Goal: Check status

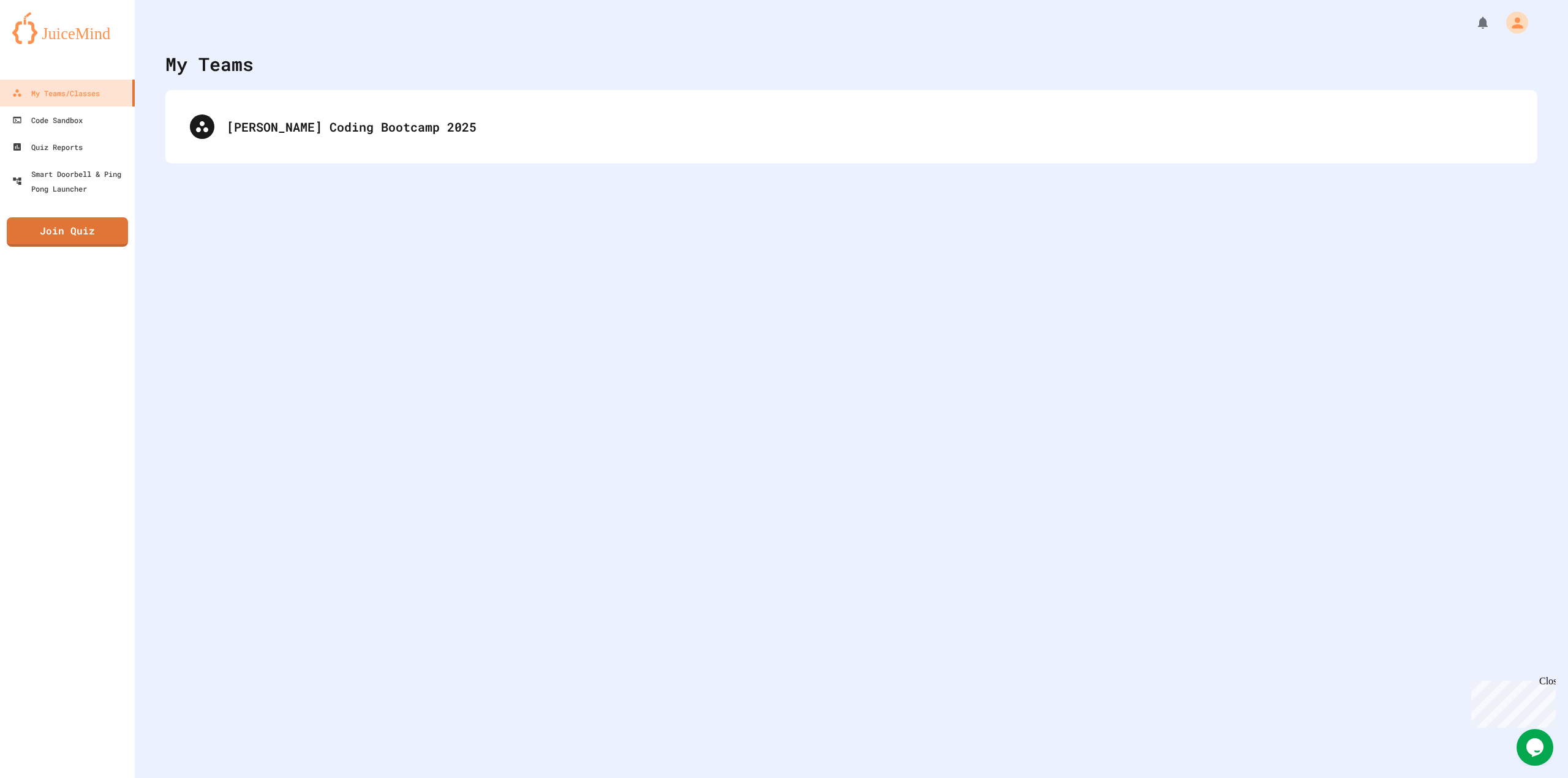
click at [492, 156] on div "[PERSON_NAME] Coding Bootcamp 2025" at bounding box center [851, 127] width 1372 height 73
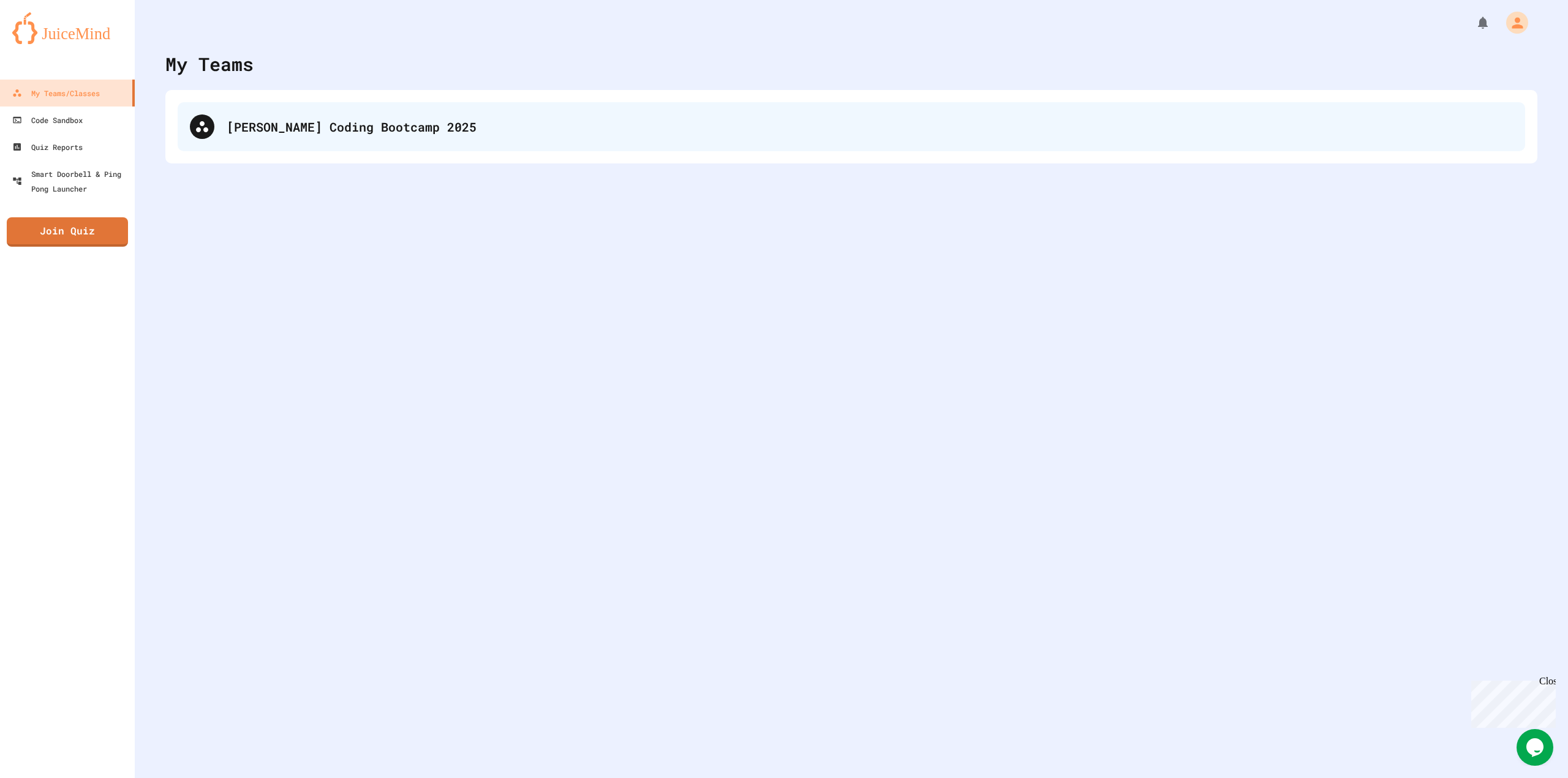
click at [499, 144] on div "[PERSON_NAME] Coding Bootcamp 2025" at bounding box center [851, 126] width 1347 height 49
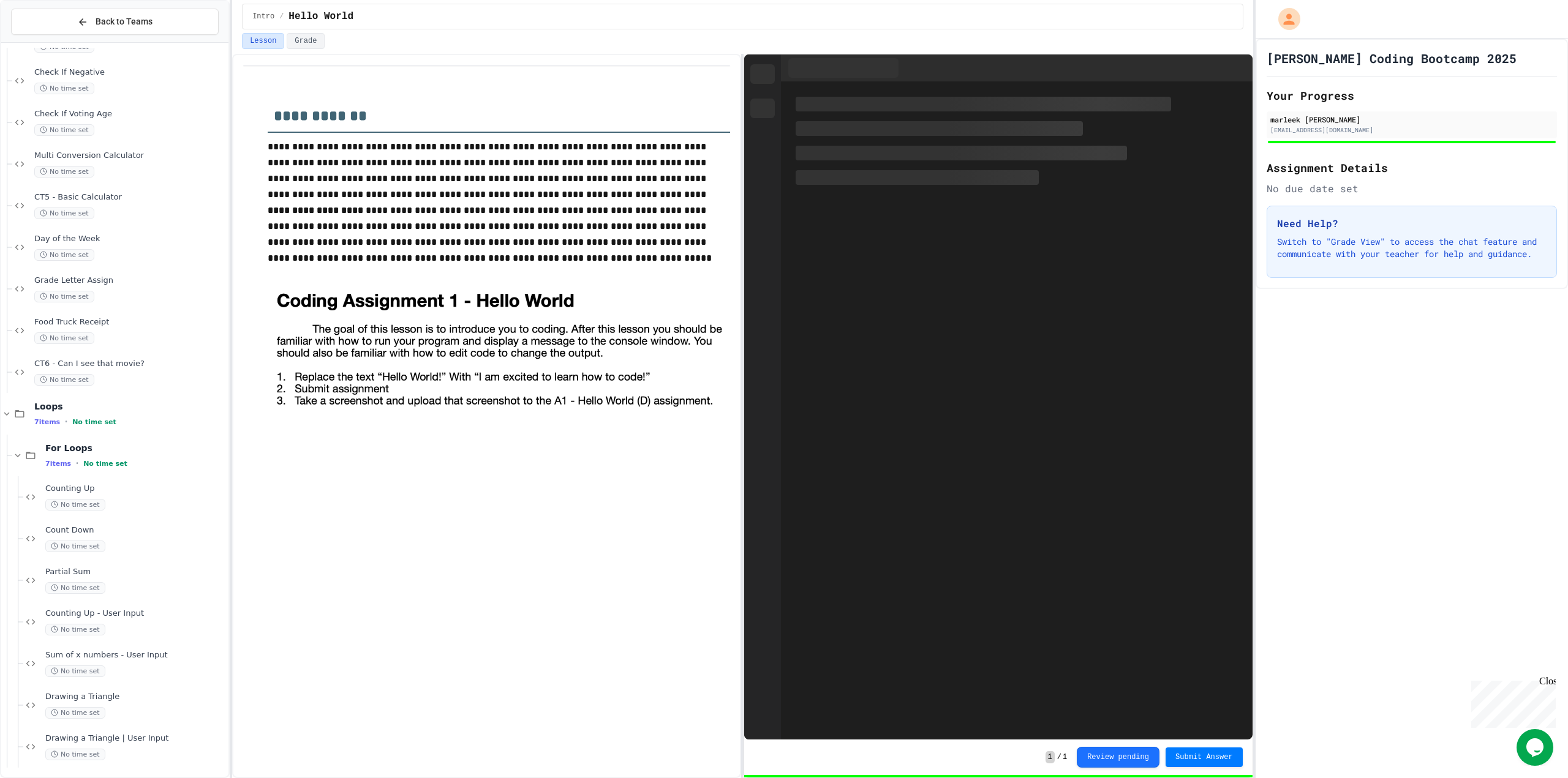
scroll to position [1206, 0]
click at [104, 502] on div "No time set" at bounding box center [135, 502] width 181 height 11
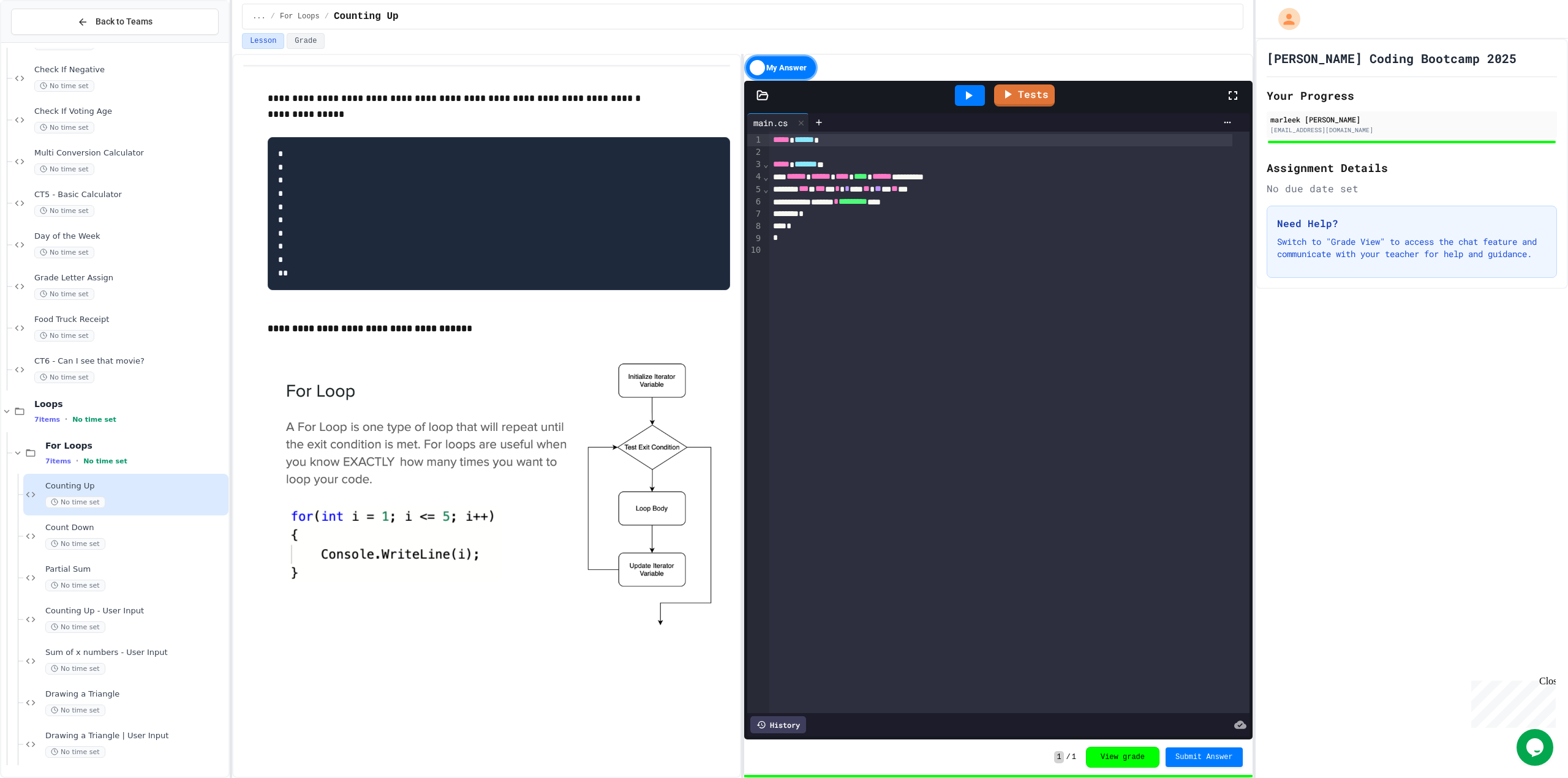
scroll to position [1206, 0]
